Goal: Task Accomplishment & Management: Use online tool/utility

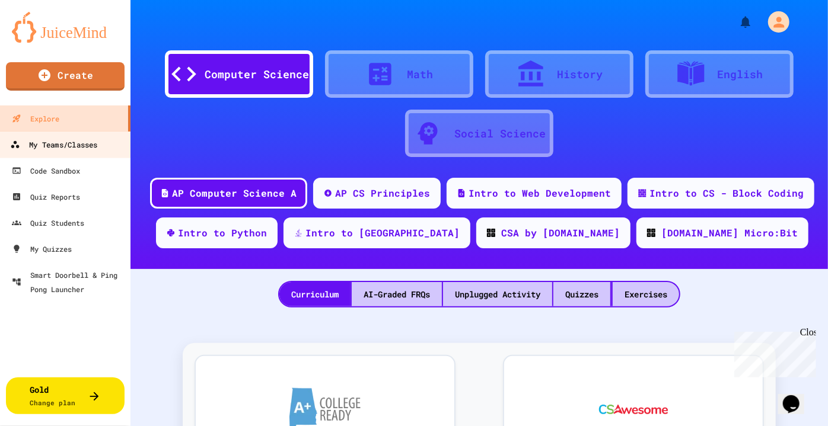
click at [55, 148] on div "My Teams/Classes" at bounding box center [53, 145] width 87 height 15
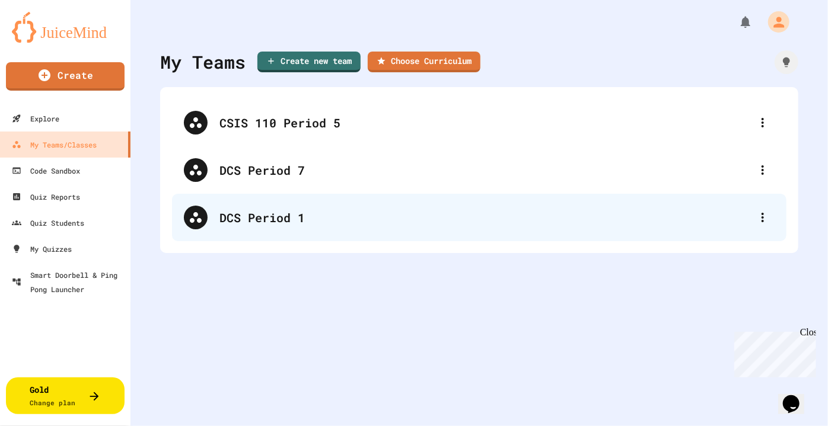
click at [264, 213] on div "DCS Period 1" at bounding box center [484, 218] width 531 height 18
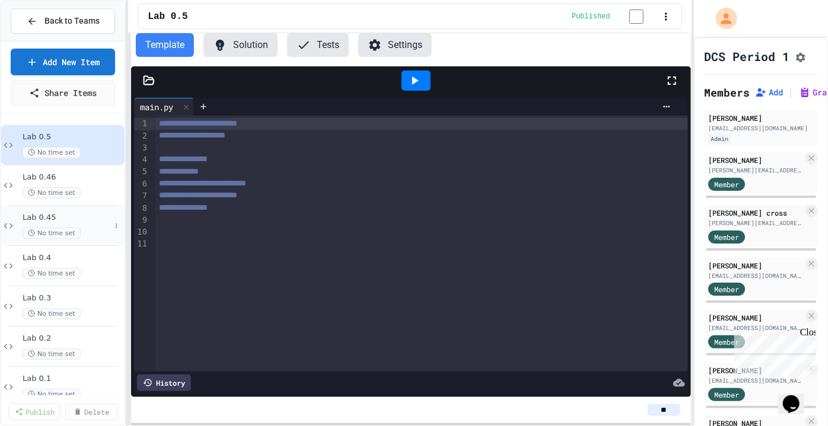
click at [89, 228] on div "No time set" at bounding box center [67, 233] width 88 height 11
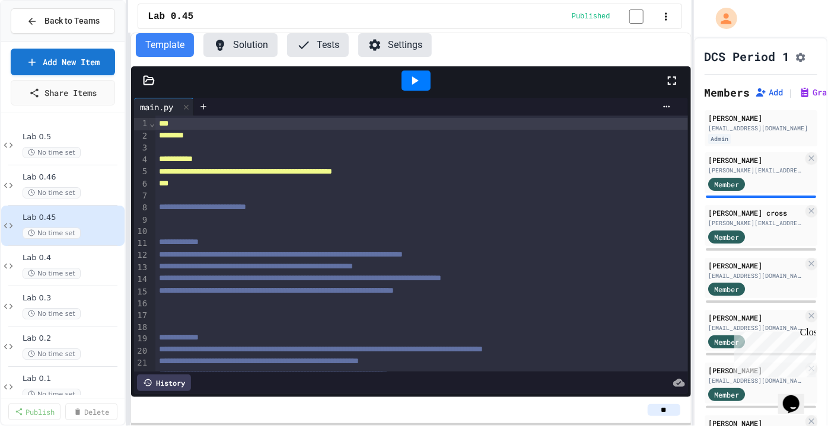
click at [455, 82] on icon at bounding box center [672, 81] width 14 height 14
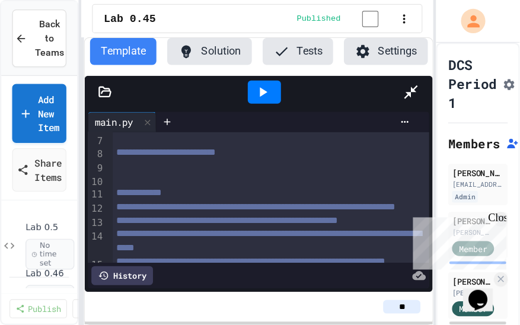
scroll to position [37, 0]
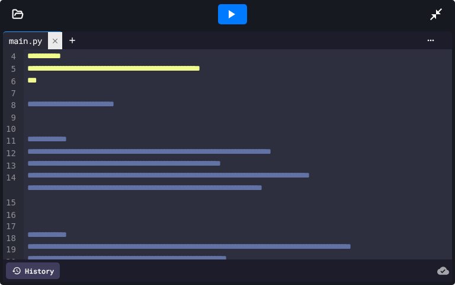
click at [59, 40] on icon at bounding box center [55, 41] width 8 height 8
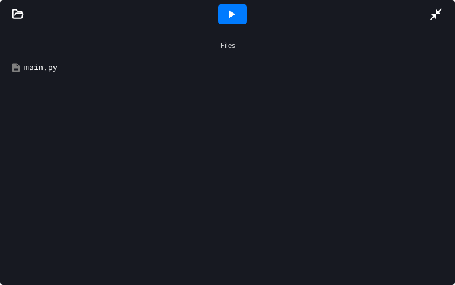
click at [433, 15] on icon at bounding box center [436, 14] width 12 height 12
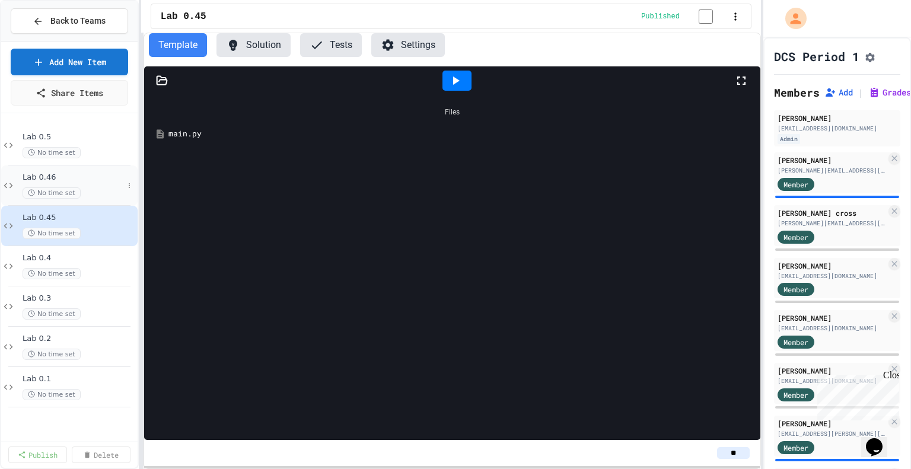
click at [86, 191] on div "No time set" at bounding box center [73, 192] width 101 height 11
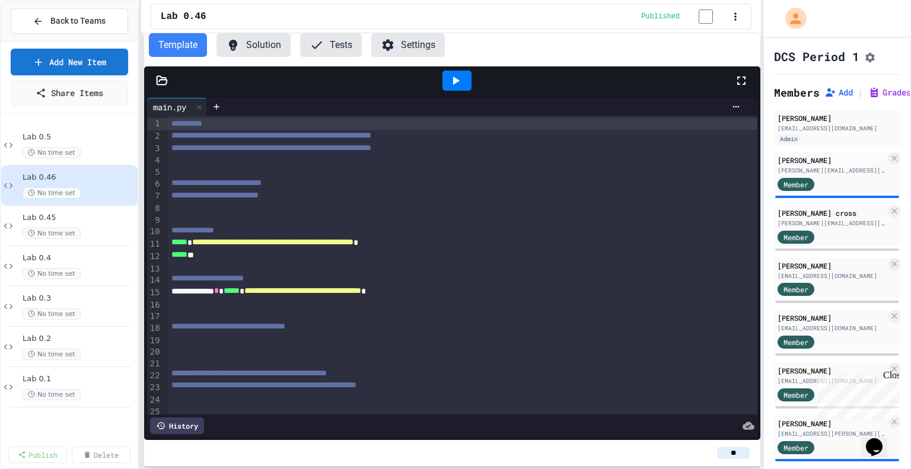
click at [455, 88] on icon at bounding box center [741, 81] width 14 height 14
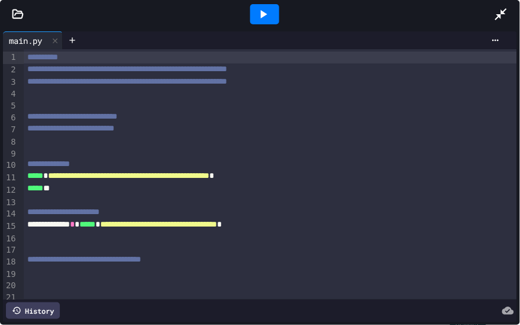
click at [80, 119] on span "**********" at bounding box center [72, 116] width 90 height 8
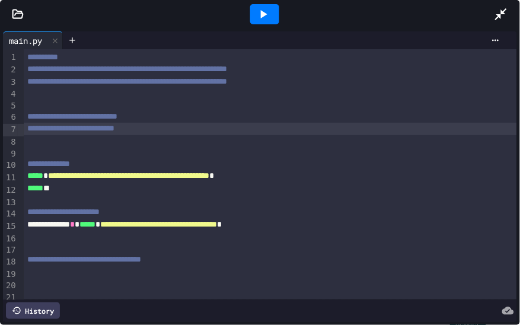
click at [85, 131] on span "**********" at bounding box center [70, 128] width 87 height 8
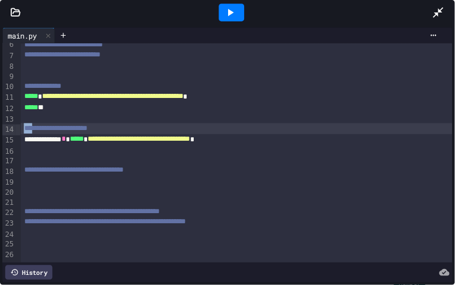
scroll to position [68, 0]
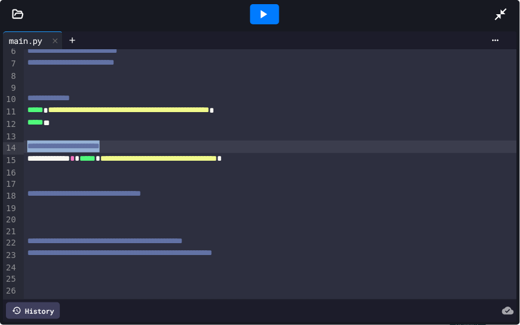
drag, startPoint x: 26, startPoint y: 146, endPoint x: 143, endPoint y: 151, distance: 116.9
click at [143, 151] on div "**********" at bounding box center [270, 146] width 493 height 12
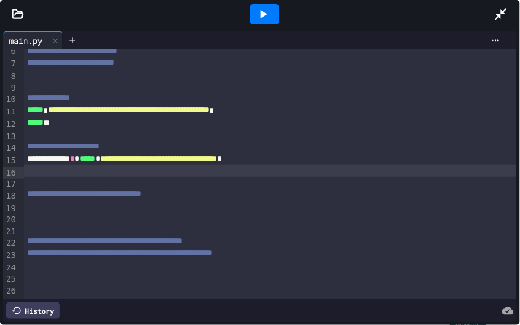
click at [37, 170] on div at bounding box center [270, 171] width 493 height 12
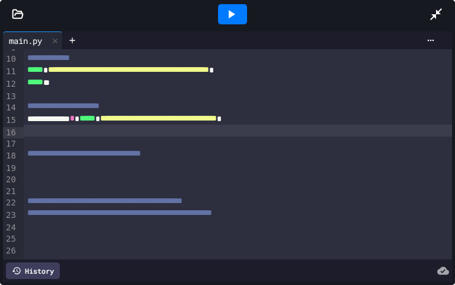
scroll to position [115, 0]
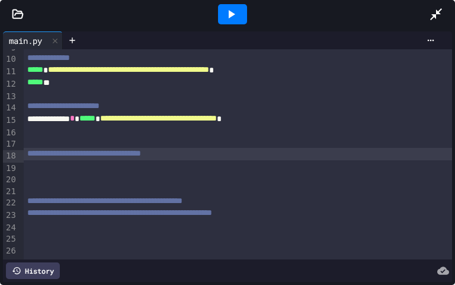
click at [206, 148] on div "**********" at bounding box center [238, 154] width 429 height 12
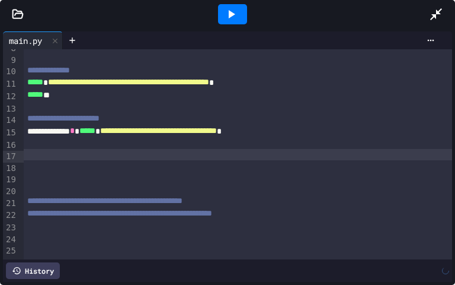
scroll to position [91, 0]
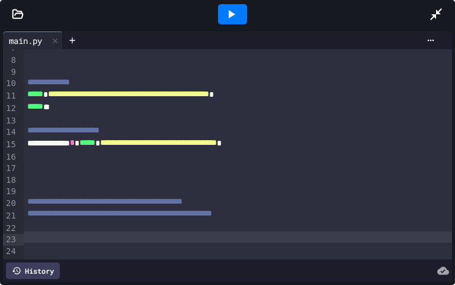
click at [73, 232] on div at bounding box center [238, 237] width 429 height 12
click at [231, 17] on icon at bounding box center [231, 14] width 14 height 14
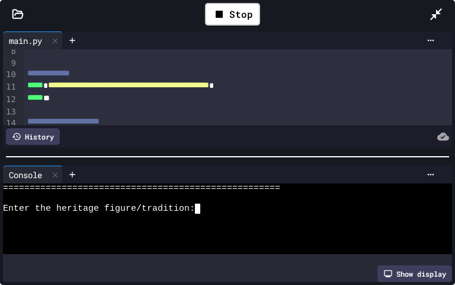
click at [218, 206] on div "Enter the heritage figure/tradition:" at bounding box center [221, 208] width 437 height 10
type textarea "*"
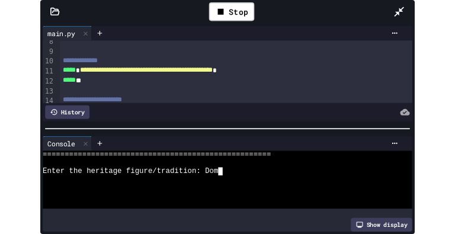
scroll to position [0, 0]
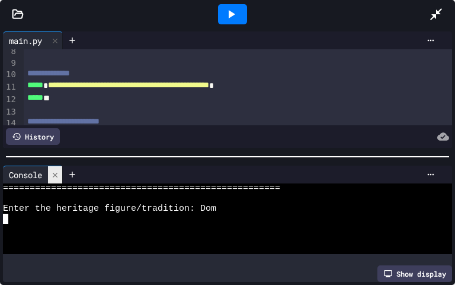
click at [57, 173] on icon at bounding box center [55, 174] width 5 height 5
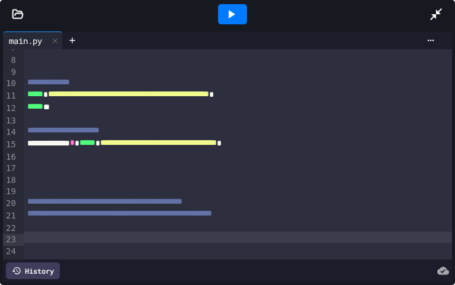
click at [432, 17] on icon at bounding box center [436, 14] width 14 height 14
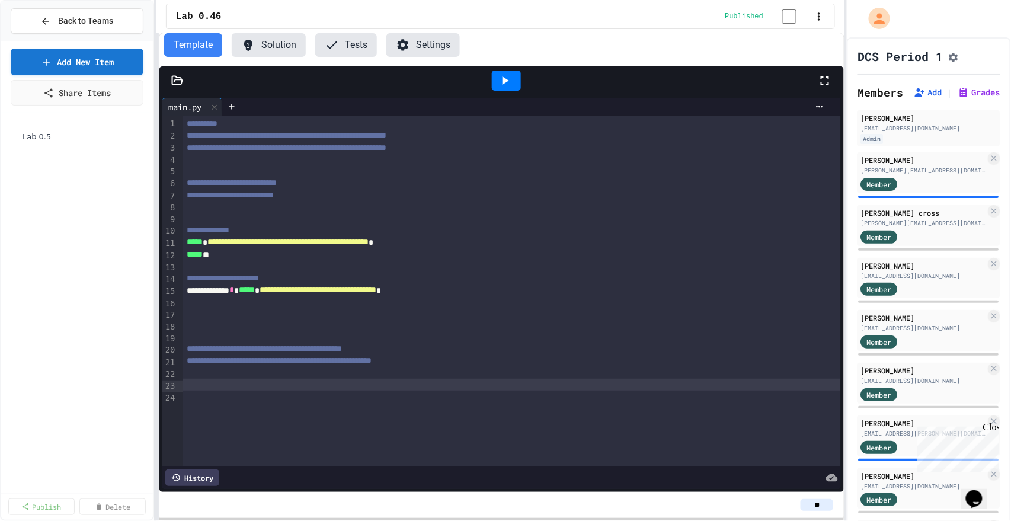
click at [274, 198] on span "**********" at bounding box center [230, 195] width 87 height 8
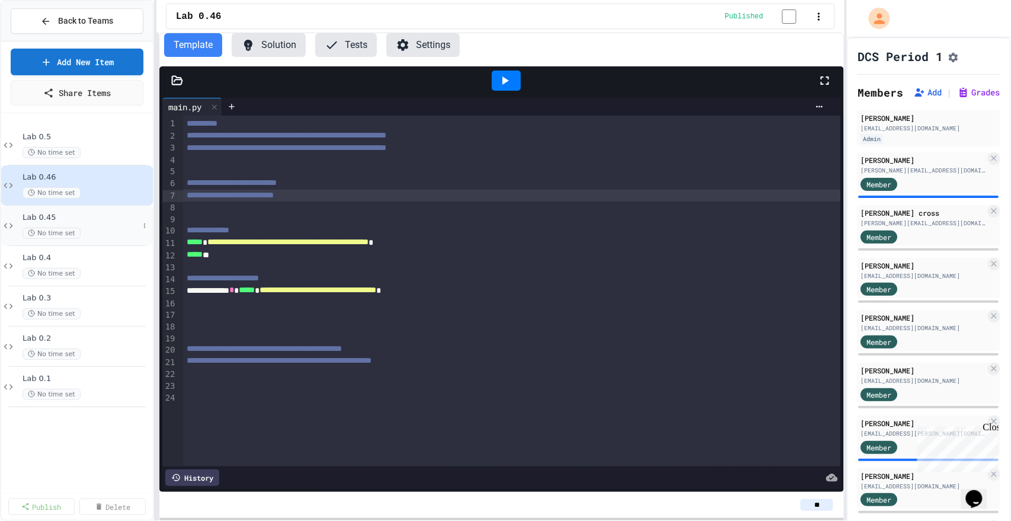
click at [120, 221] on span "Lab 0.45" at bounding box center [81, 218] width 116 height 10
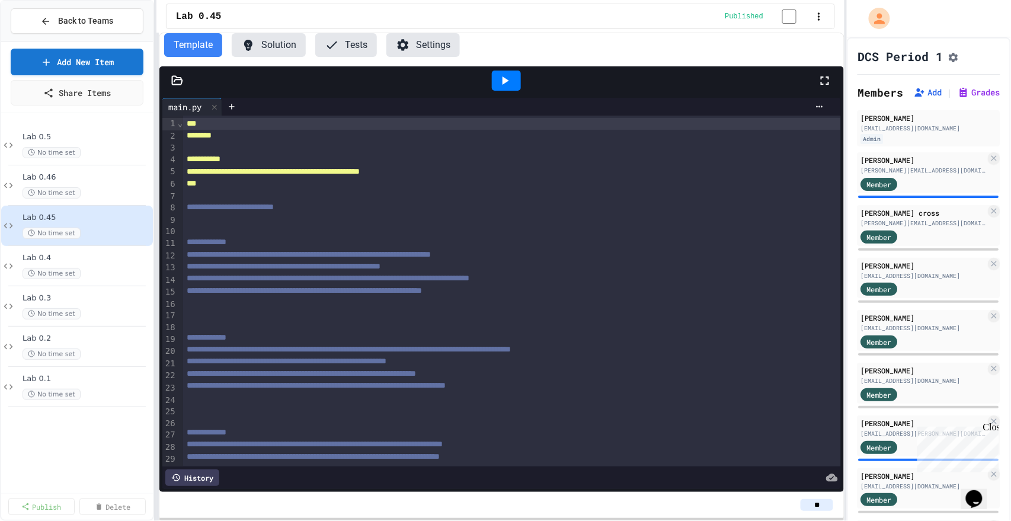
click at [455, 84] on icon at bounding box center [825, 81] width 14 height 14
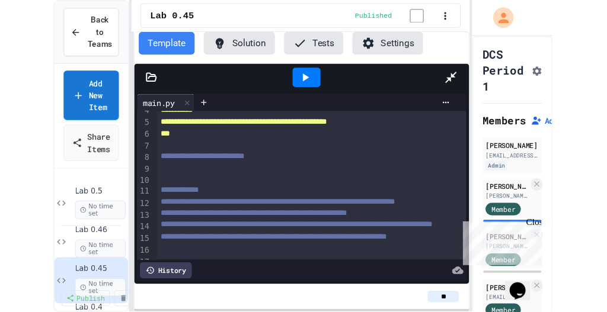
scroll to position [101, 0]
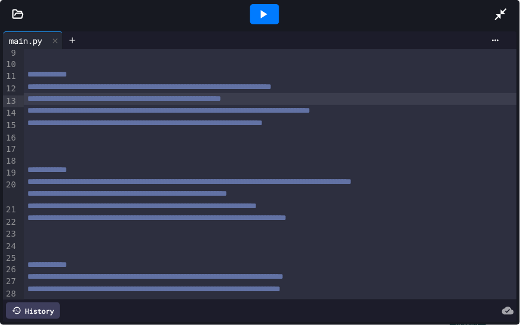
click at [338, 103] on div "**********" at bounding box center [270, 99] width 493 height 12
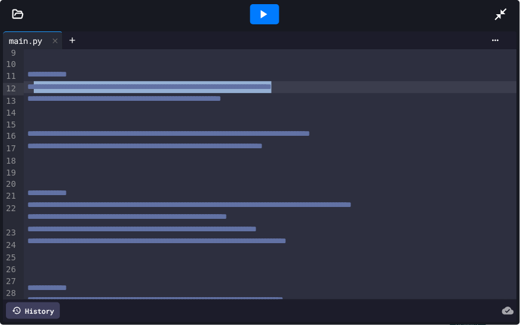
drag, startPoint x: 33, startPoint y: 88, endPoint x: 405, endPoint y: 89, distance: 371.7
click at [405, 89] on div "**********" at bounding box center [270, 87] width 493 height 12
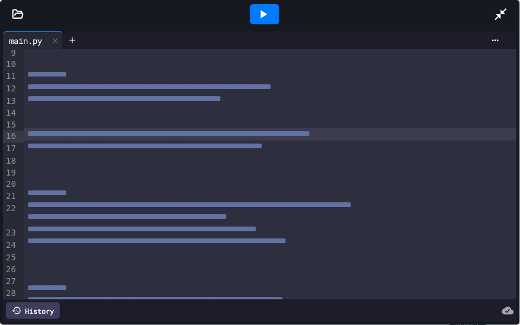
click at [37, 130] on div "**********" at bounding box center [270, 134] width 493 height 12
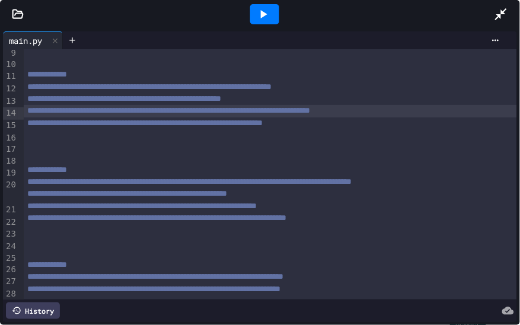
click at [455, 10] on icon at bounding box center [501, 14] width 14 height 14
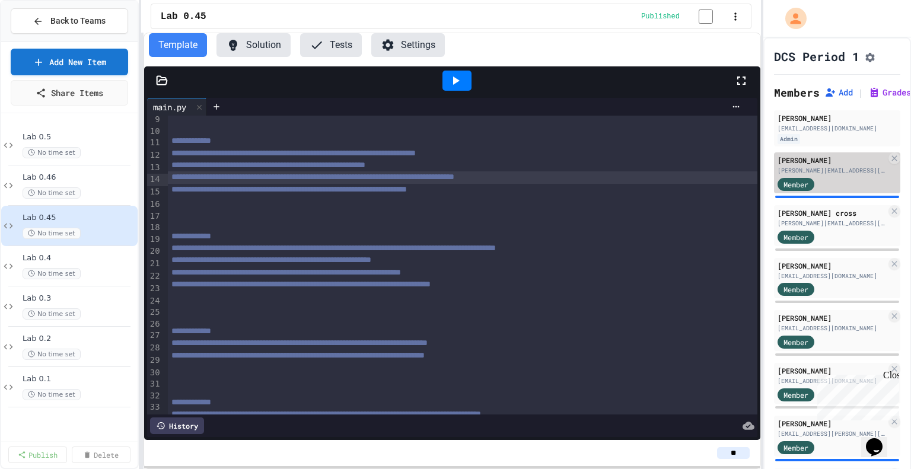
click at [455, 175] on div "[PERSON_NAME][EMAIL_ADDRESS][DOMAIN_NAME]" at bounding box center [831, 170] width 108 height 9
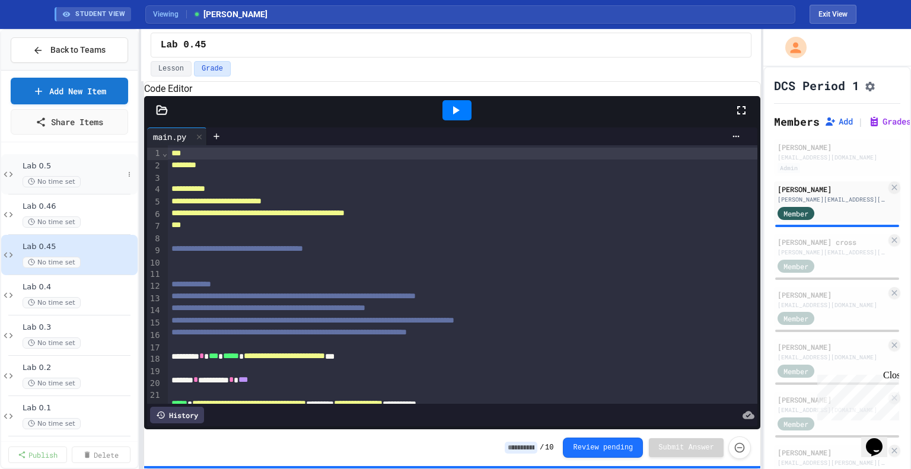
click at [75, 181] on span "No time set" at bounding box center [52, 181] width 58 height 11
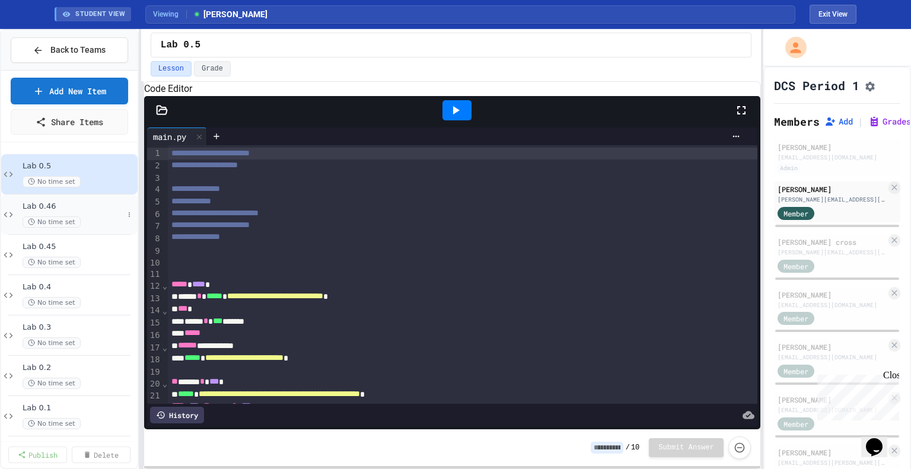
click at [96, 212] on div "Lab 0.46 No time set" at bounding box center [73, 215] width 101 height 26
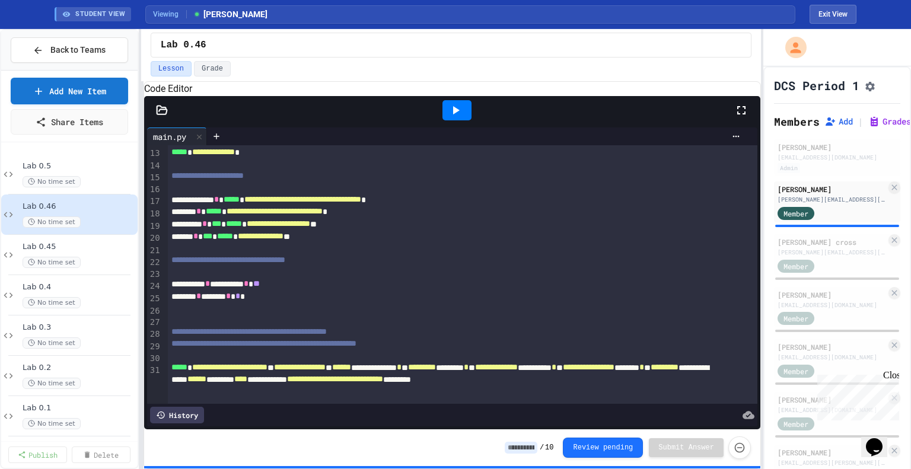
scroll to position [116, 0]
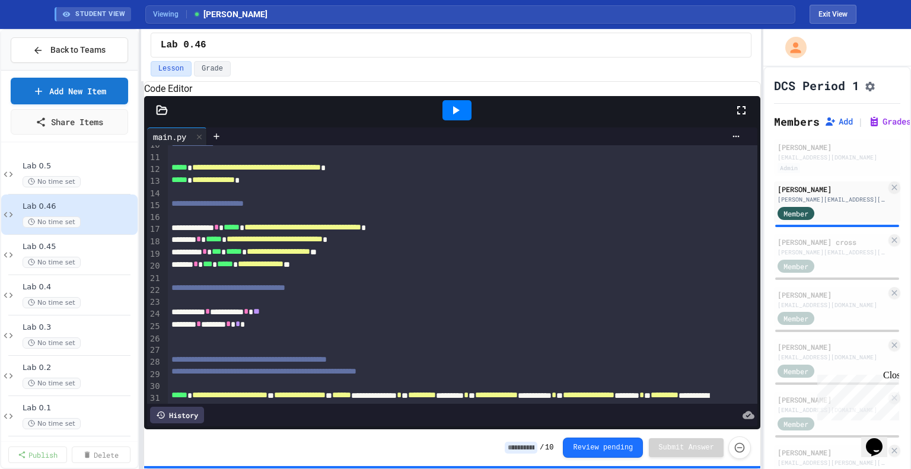
click at [453, 117] on icon at bounding box center [455, 110] width 14 height 14
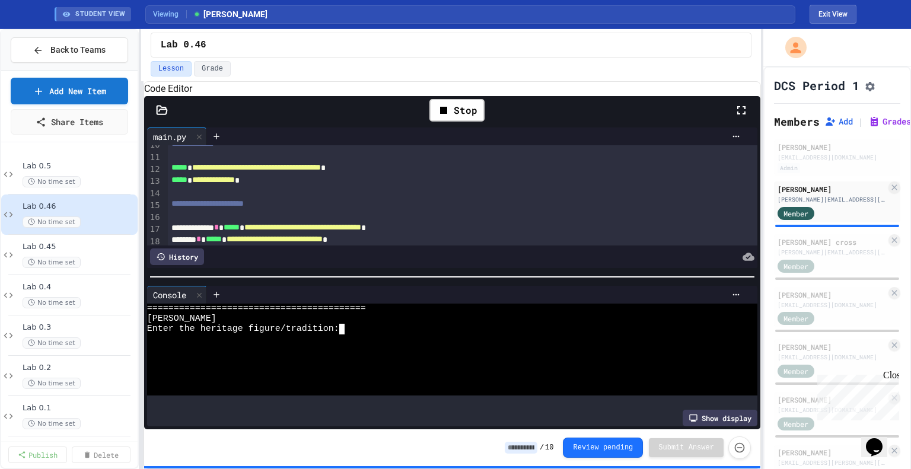
click at [370, 234] on div "Enter the heritage figure/tradition:" at bounding box center [443, 329] width 592 height 10
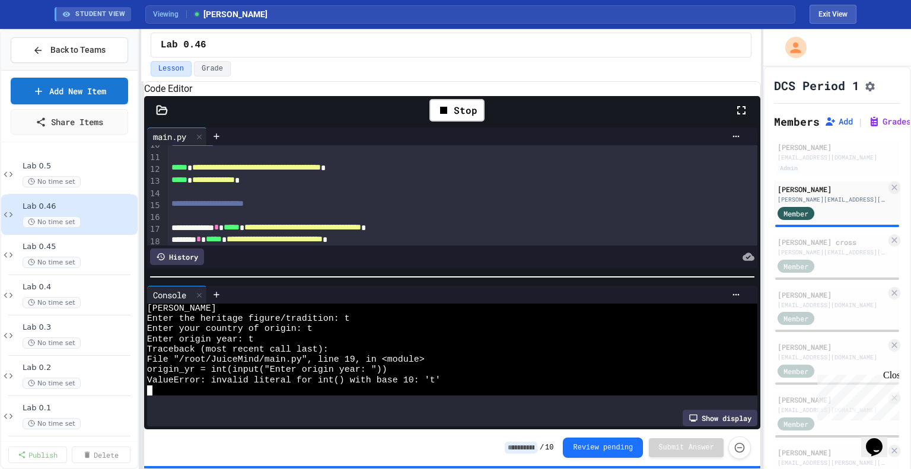
scroll to position [9, 0]
click at [200, 234] on icon at bounding box center [199, 294] width 5 height 5
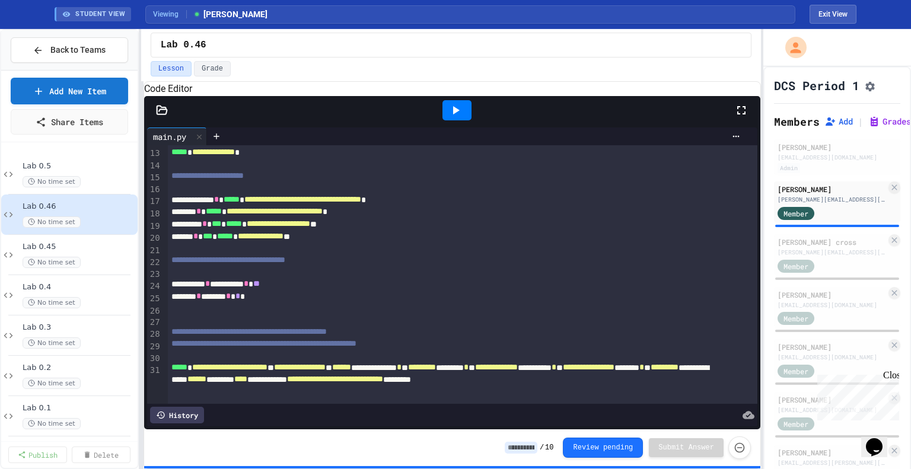
scroll to position [116, 0]
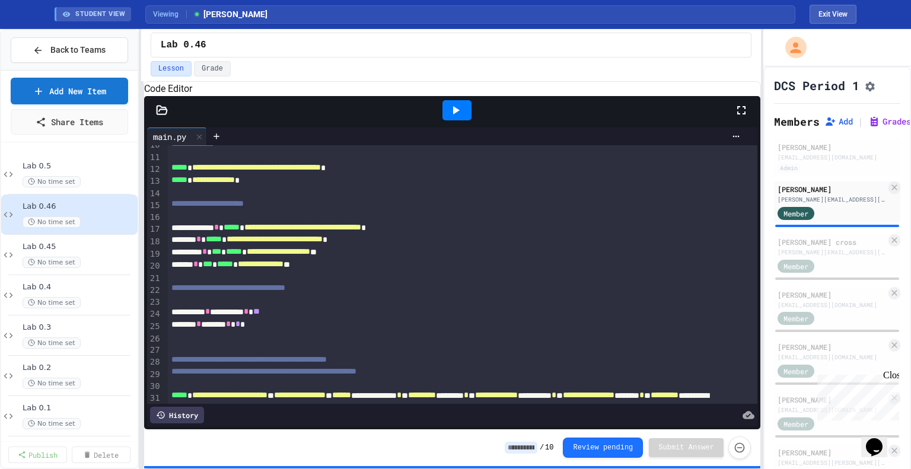
click at [455, 120] on div at bounding box center [456, 110] width 29 height 20
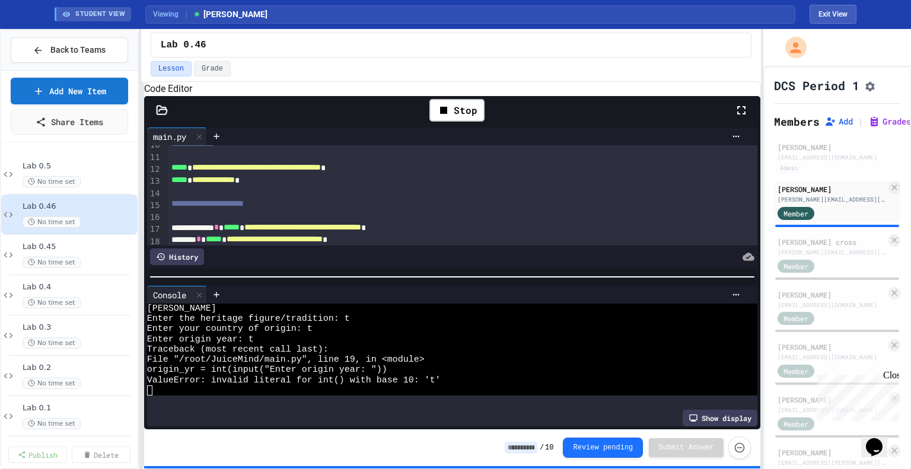
scroll to position [30, 0]
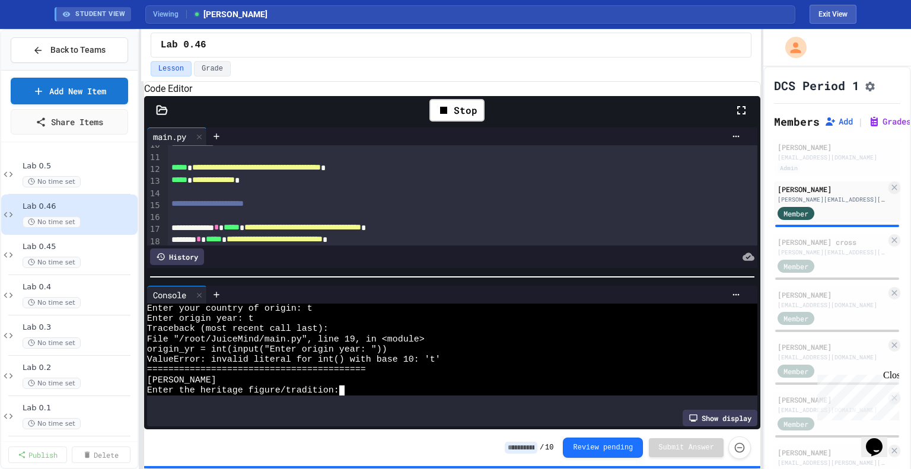
click at [392, 234] on div "=========================================" at bounding box center [443, 370] width 592 height 10
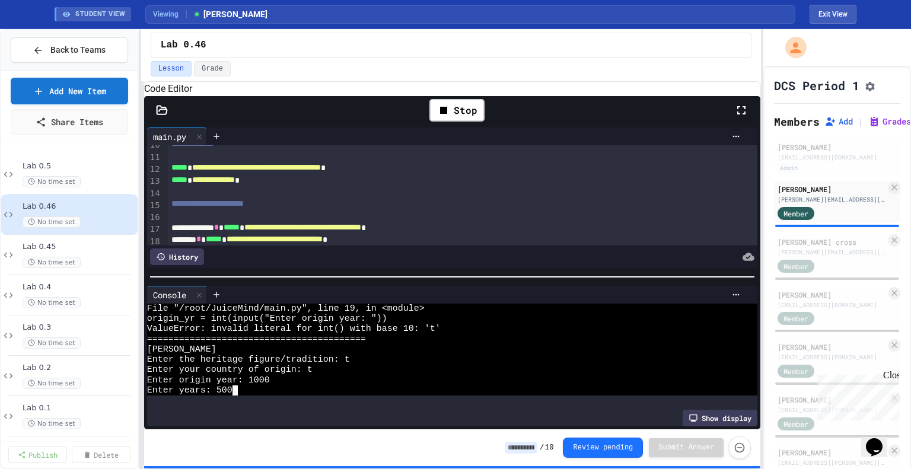
scroll to position [132, 0]
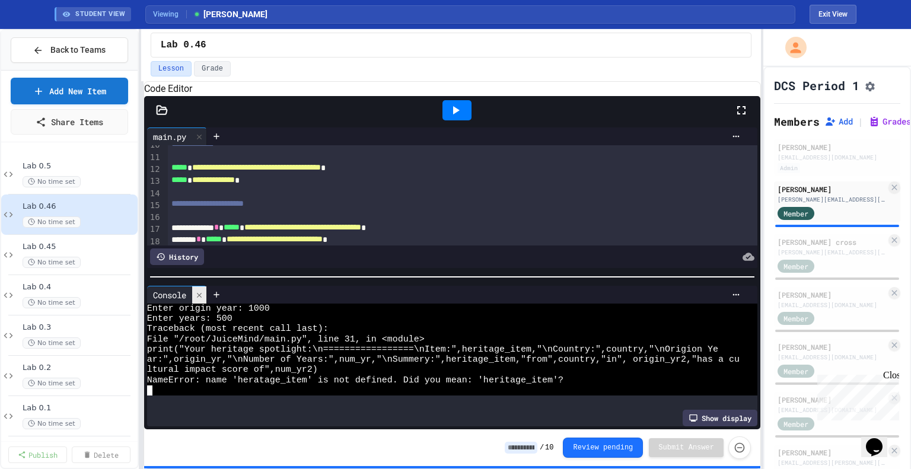
click at [201, 234] on icon at bounding box center [199, 295] width 8 height 8
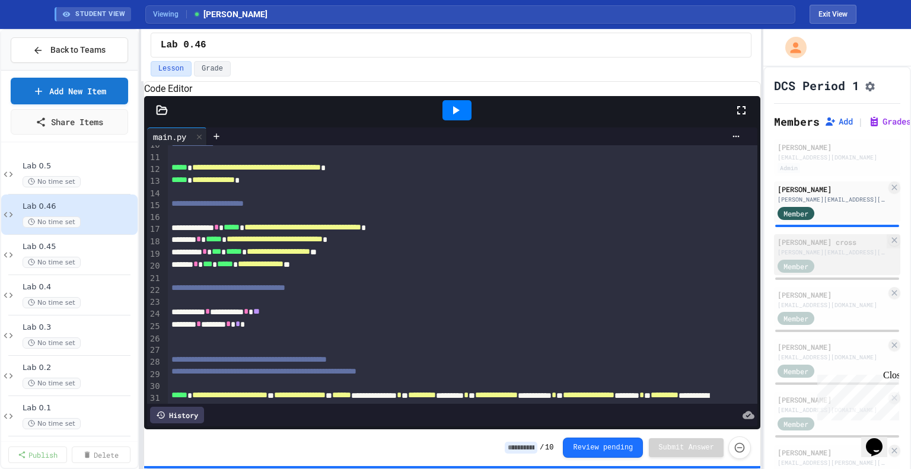
click at [455, 234] on div "[PERSON_NAME] cross" at bounding box center [831, 242] width 108 height 11
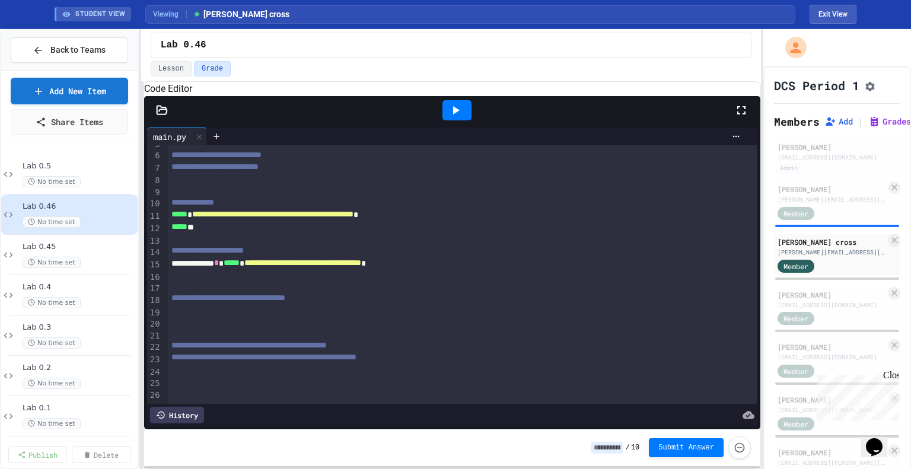
scroll to position [89, 0]
click at [455, 234] on div "[PERSON_NAME]" at bounding box center [831, 294] width 108 height 11
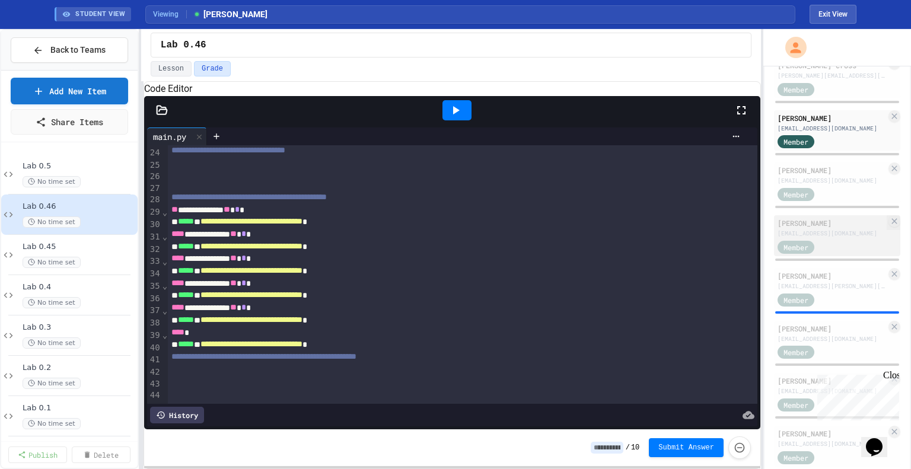
scroll to position [178, 0]
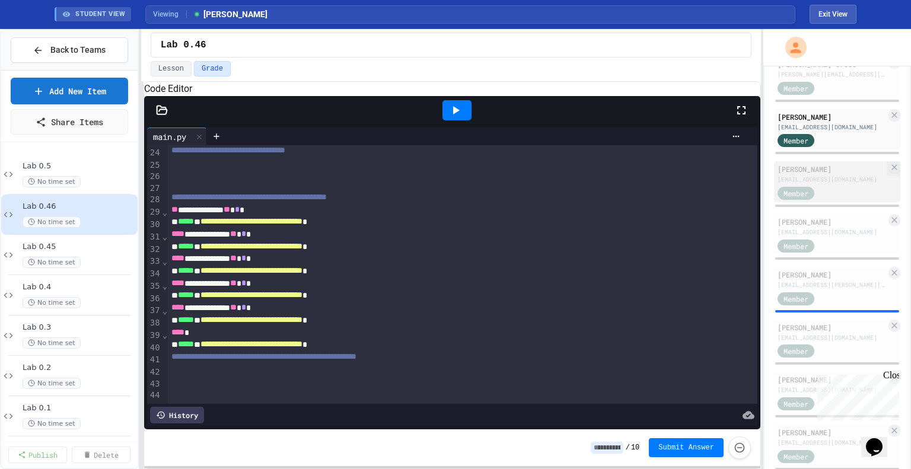
click at [455, 184] on div "[EMAIL_ADDRESS][DOMAIN_NAME]" at bounding box center [831, 179] width 108 height 9
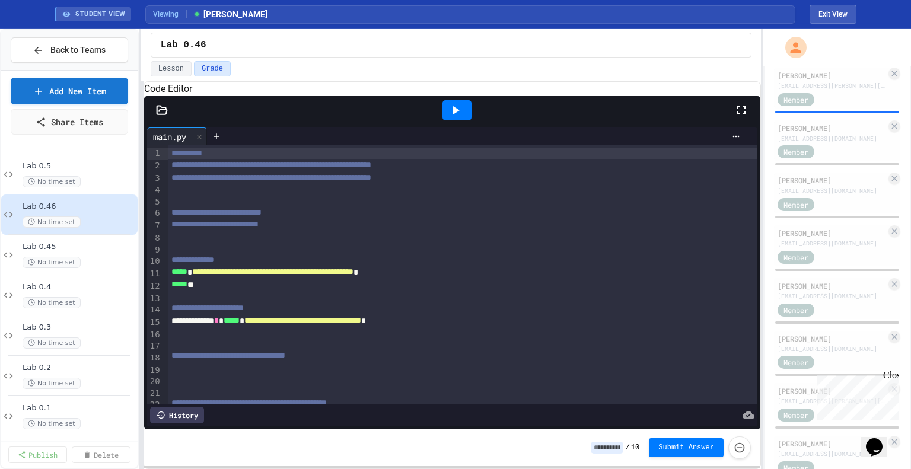
scroll to position [296, 0]
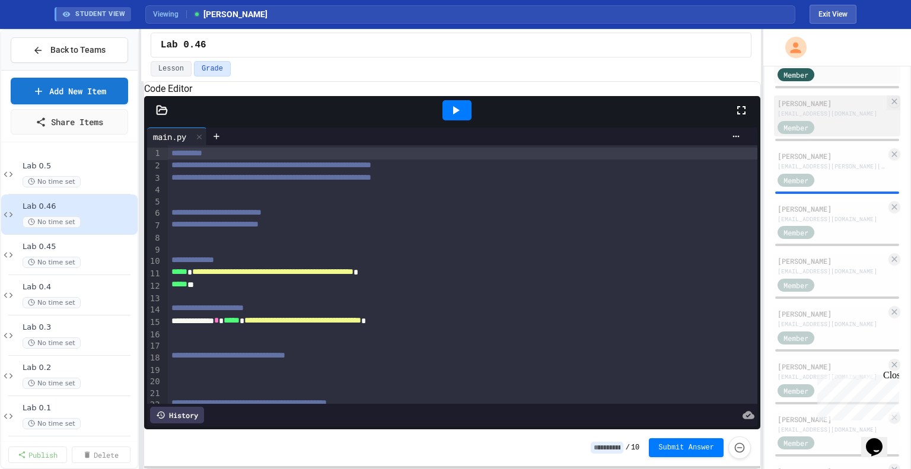
click at [455, 118] on div "[EMAIL_ADDRESS][DOMAIN_NAME]" at bounding box center [831, 113] width 108 height 9
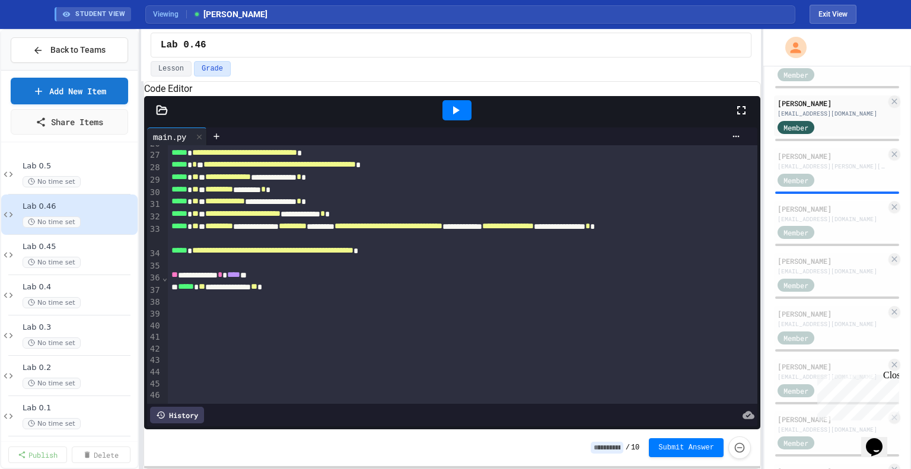
scroll to position [284, 0]
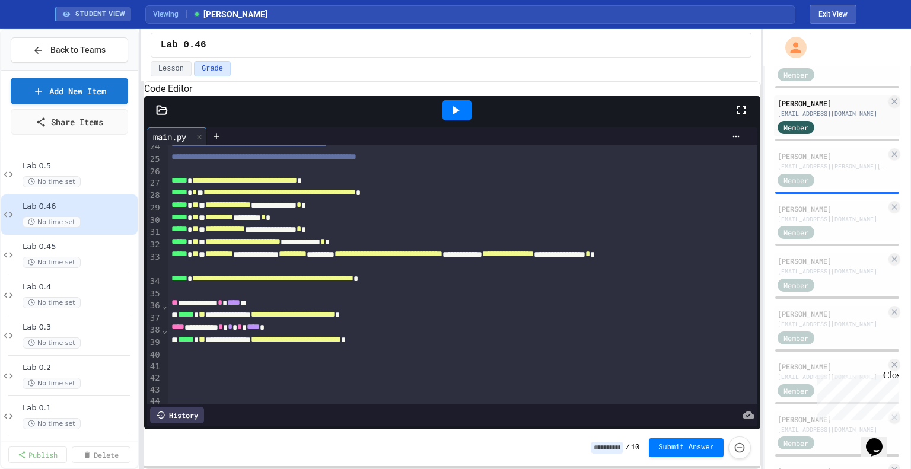
click at [454, 114] on icon at bounding box center [456, 110] width 7 height 8
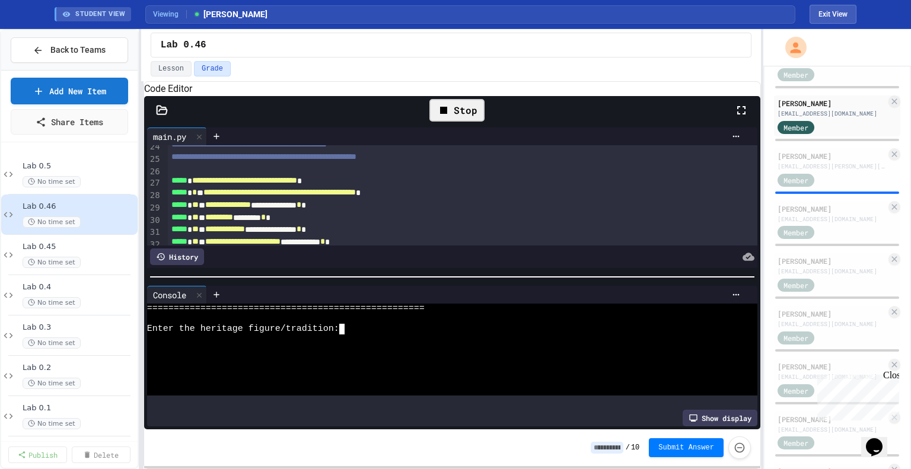
click at [361, 234] on div at bounding box center [443, 339] width 592 height 10
type textarea "*"
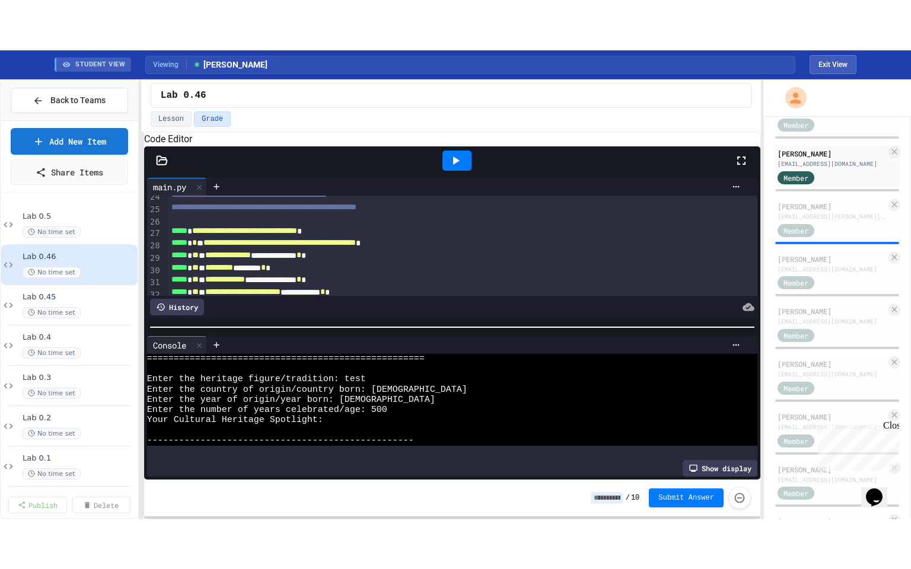
scroll to position [0, 0]
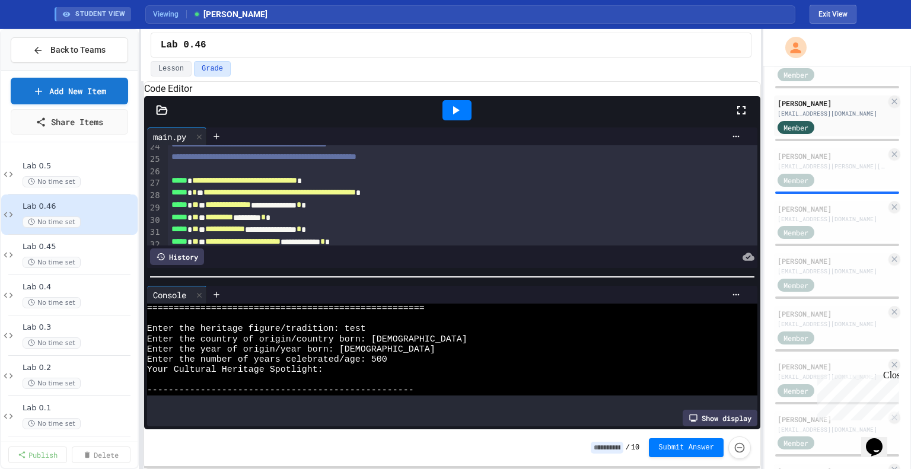
click at [455, 117] on icon at bounding box center [741, 110] width 14 height 14
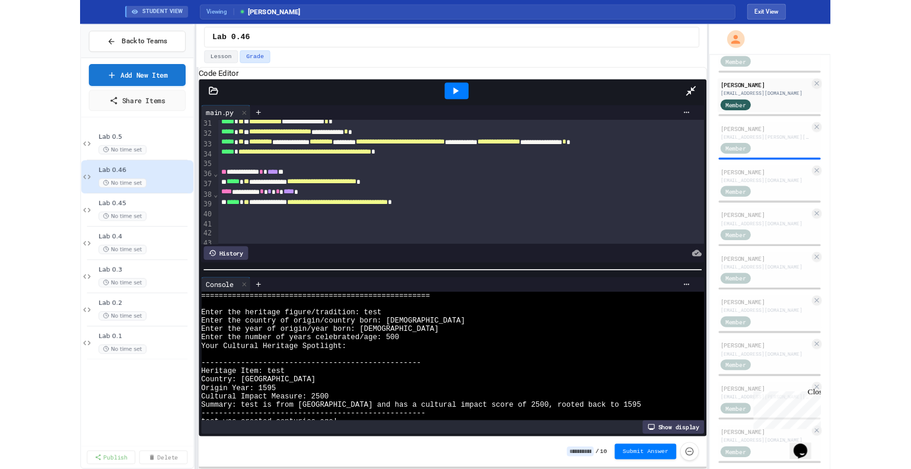
scroll to position [306, 0]
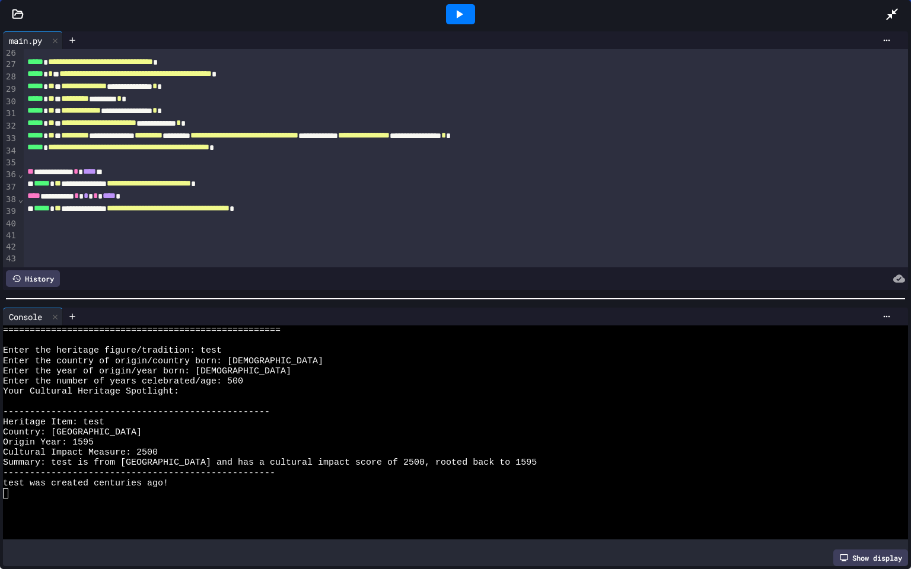
click at [455, 14] on icon at bounding box center [892, 14] width 12 height 12
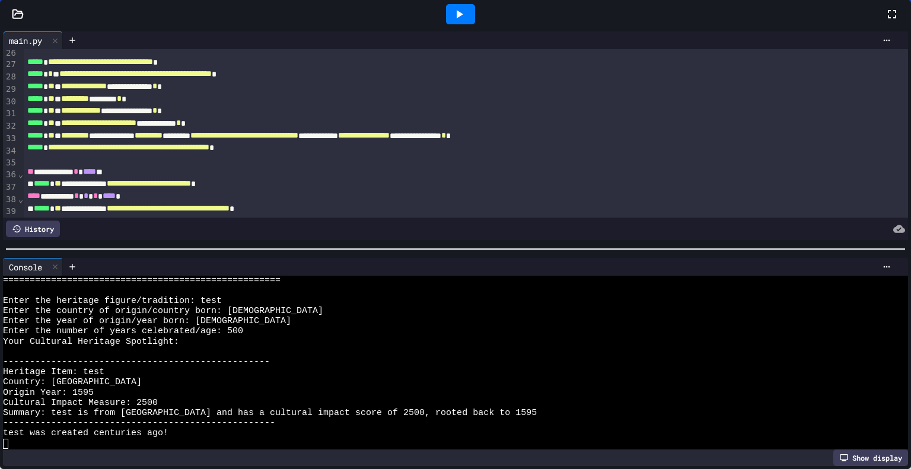
scroll to position [81, 0]
